Goal: Transaction & Acquisition: Book appointment/travel/reservation

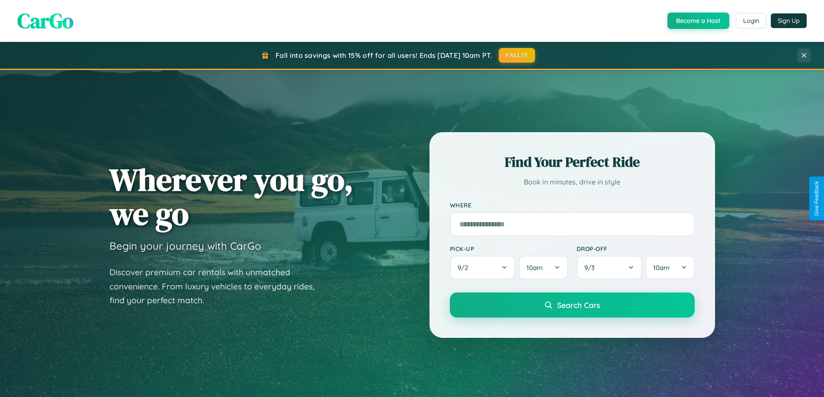
scroll to position [373, 0]
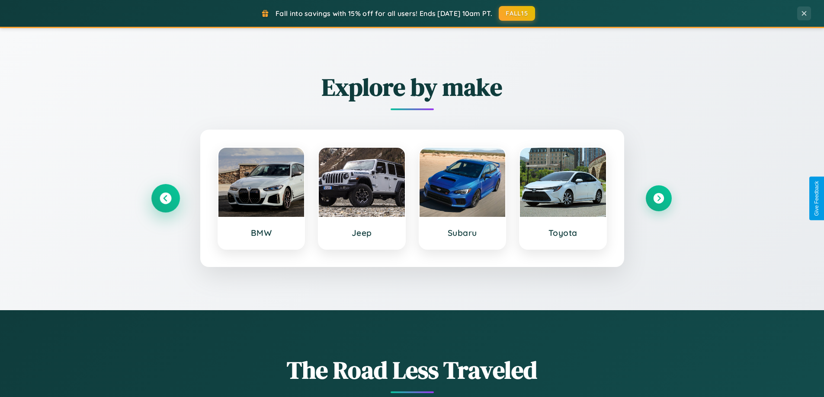
click at [165, 198] on icon at bounding box center [166, 199] width 12 height 12
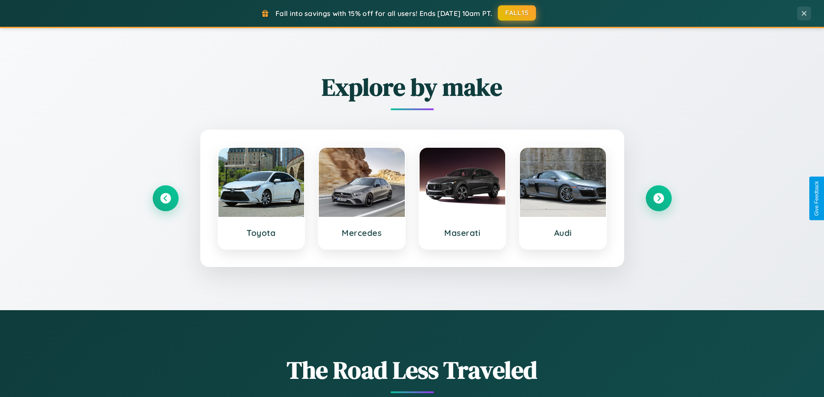
click at [517, 13] on button "FALL15" at bounding box center [517, 13] width 38 height 16
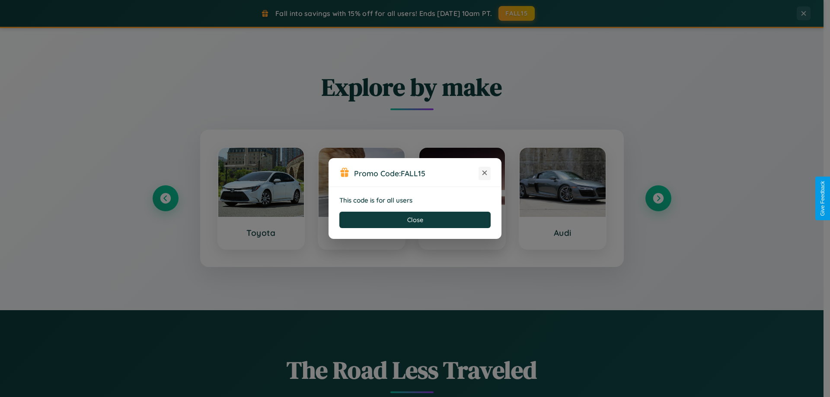
click at [485, 173] on icon at bounding box center [484, 173] width 9 height 9
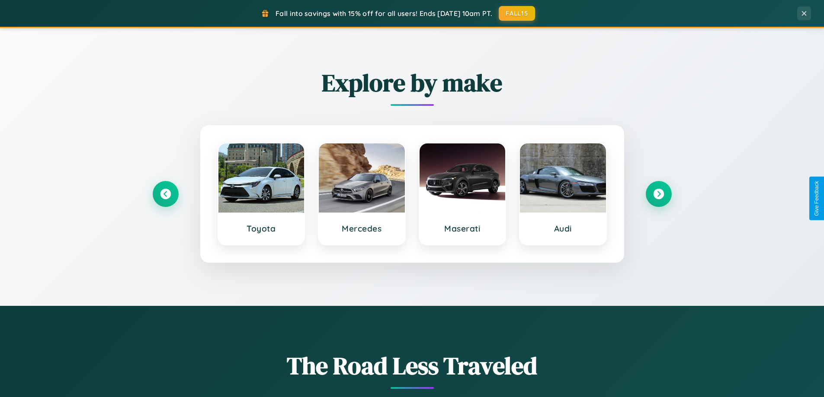
scroll to position [1389, 0]
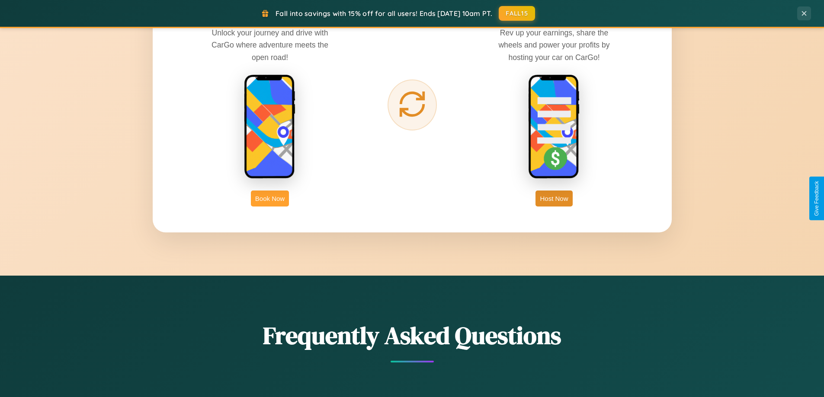
click at [270, 198] on button "Book Now" at bounding box center [270, 199] width 38 height 16
